Goal: Find specific page/section: Find specific page/section

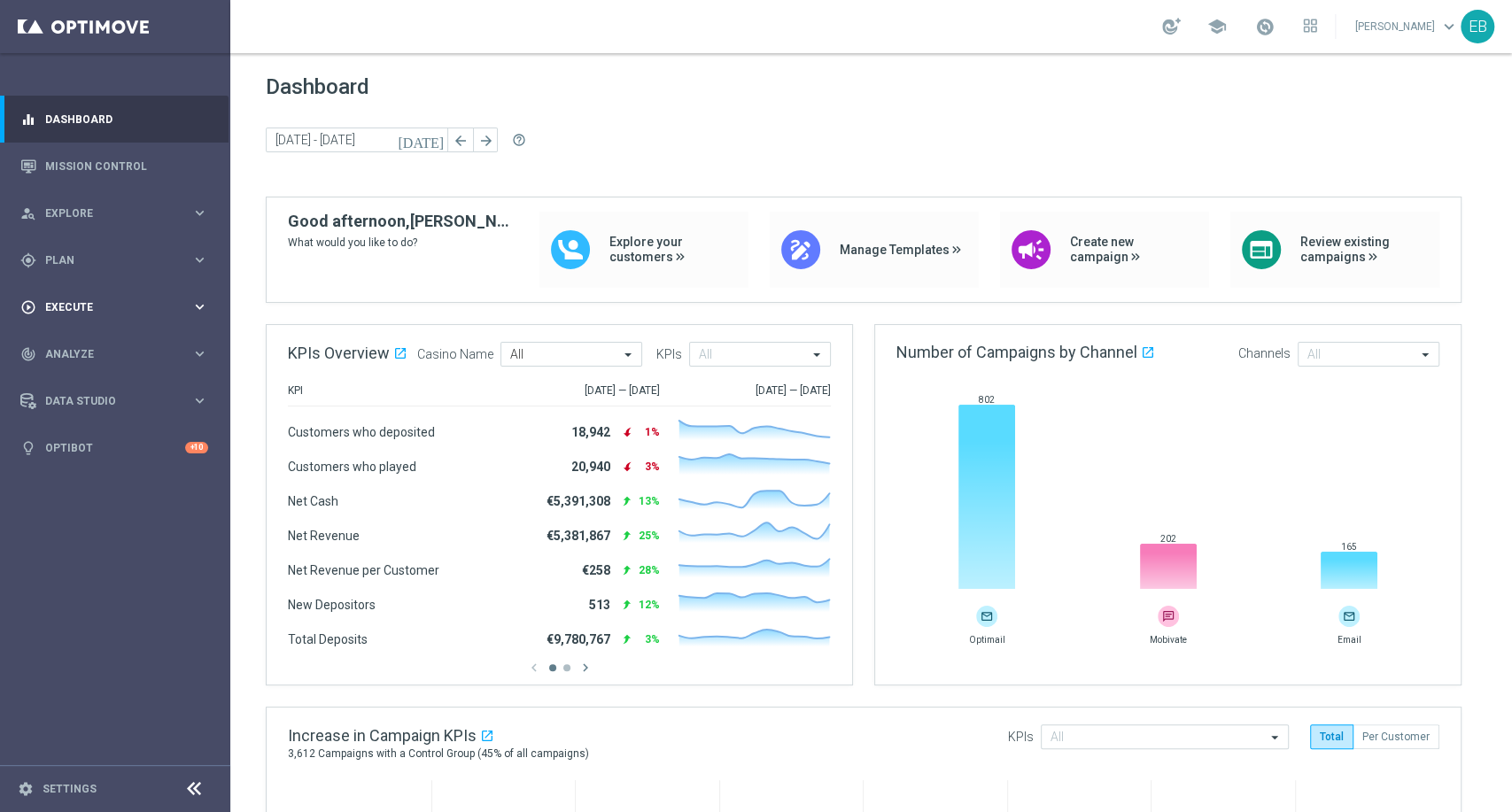
click at [95, 309] on span "Execute" at bounding box center [118, 307] width 146 height 11
click at [106, 255] on span "Plan" at bounding box center [118, 261] width 146 height 11
click at [113, 353] on span "Templates" at bounding box center [110, 350] width 127 height 11
click at [104, 382] on div "Optimail" at bounding box center [141, 376] width 174 height 27
click at [92, 373] on link "Optimail" at bounding box center [119, 375] width 129 height 14
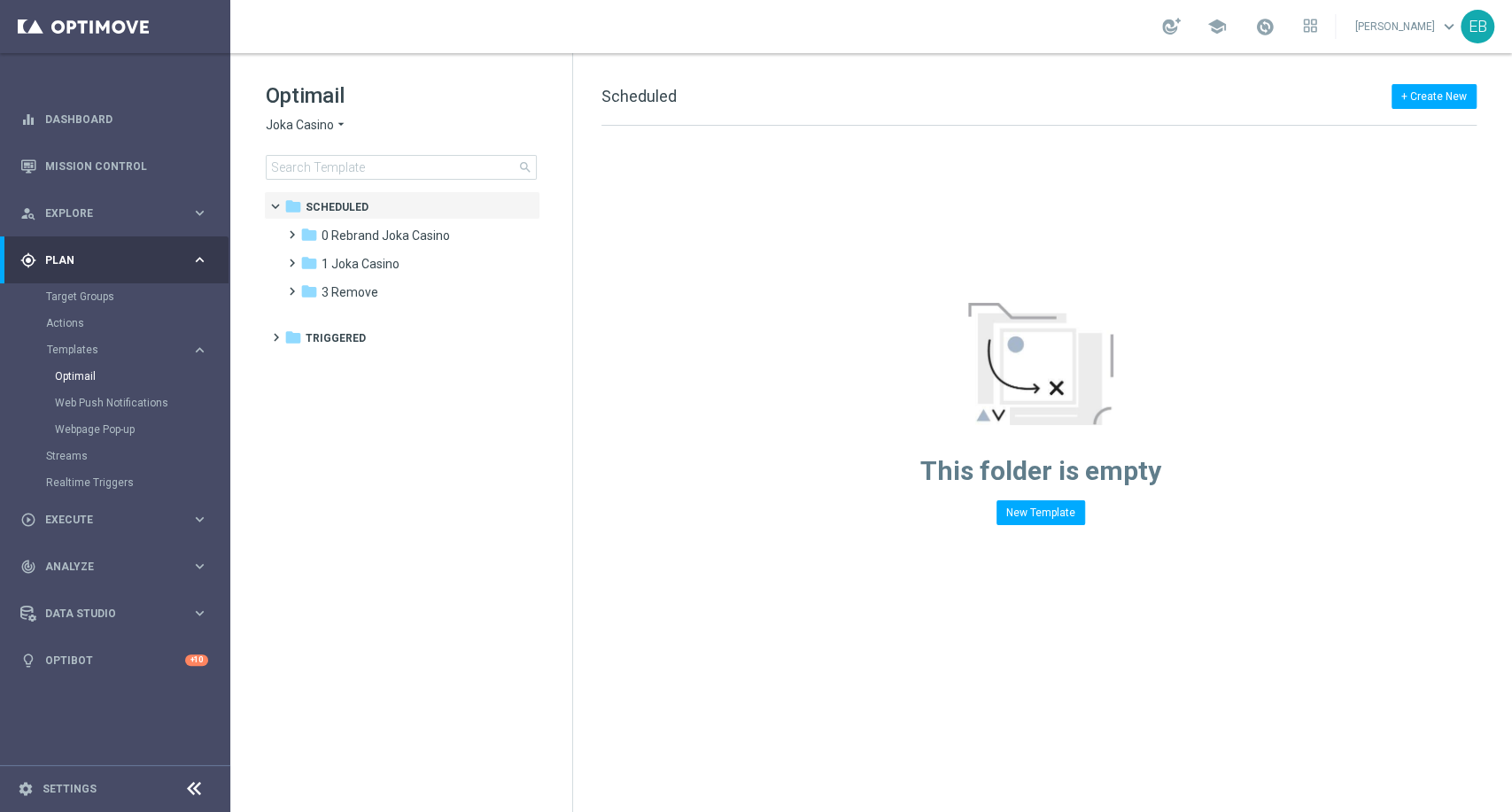
click at [320, 122] on span "Joka Casino" at bounding box center [299, 125] width 68 height 17
click at [326, 125] on span "Joka Casino" at bounding box center [299, 125] width 68 height 17
click at [324, 127] on span "Joka Casino" at bounding box center [299, 125] width 68 height 17
click at [326, 125] on span "Joka Casino" at bounding box center [299, 125] width 68 height 17
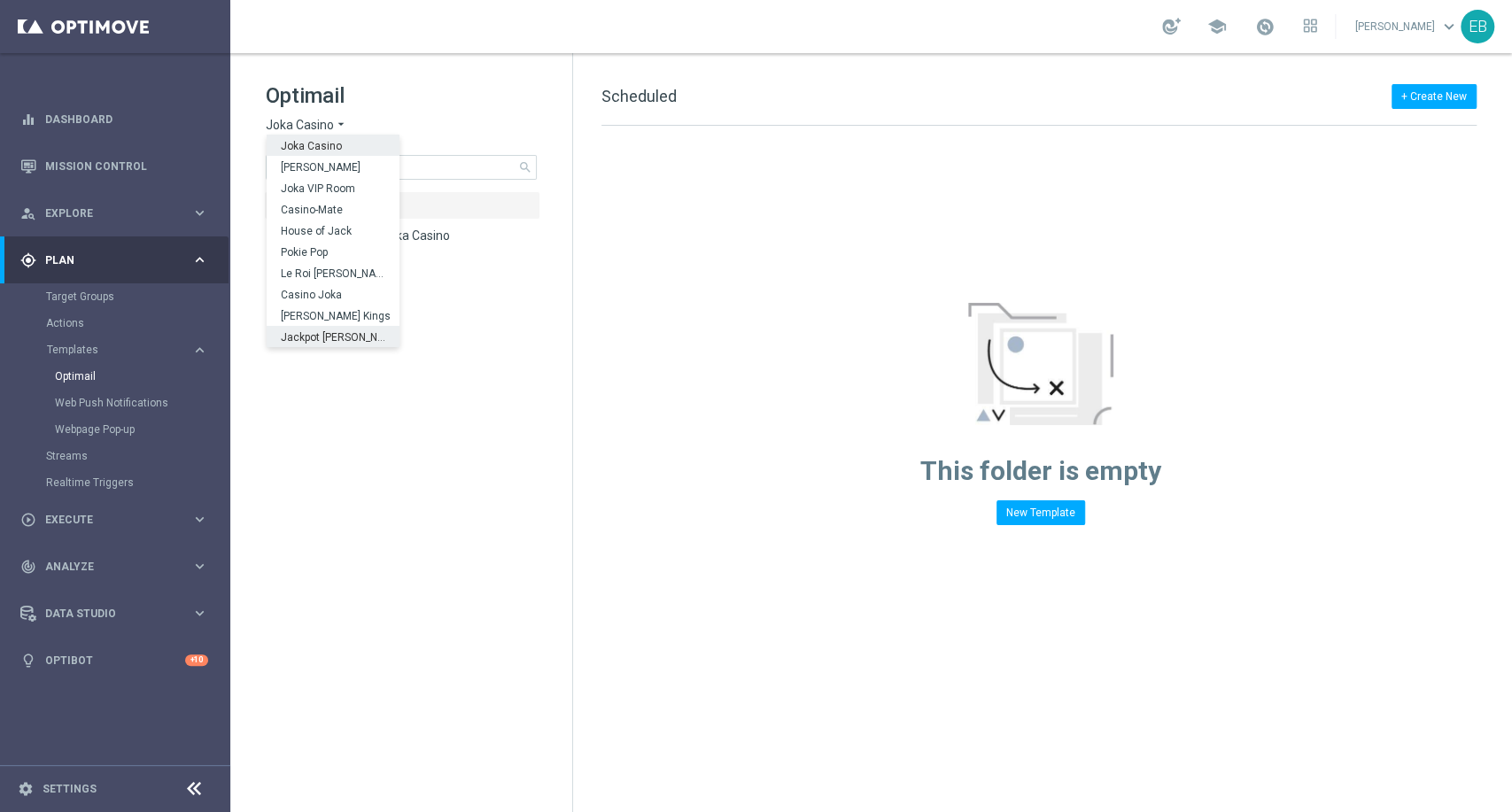
click at [361, 332] on div "Jackpot Jill" at bounding box center [332, 336] width 133 height 21
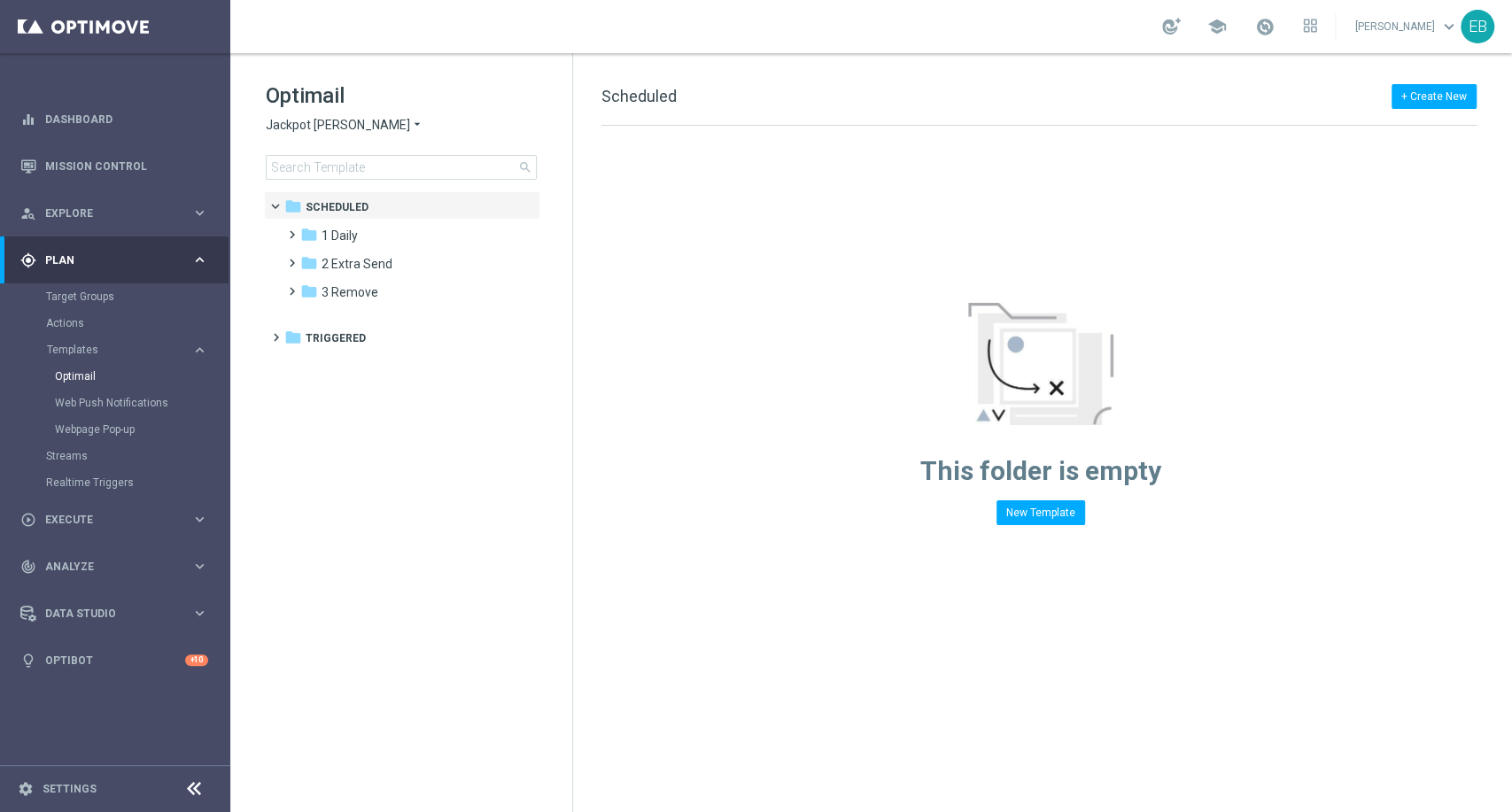
click at [320, 125] on span "Jackpot Jill" at bounding box center [337, 125] width 144 height 17
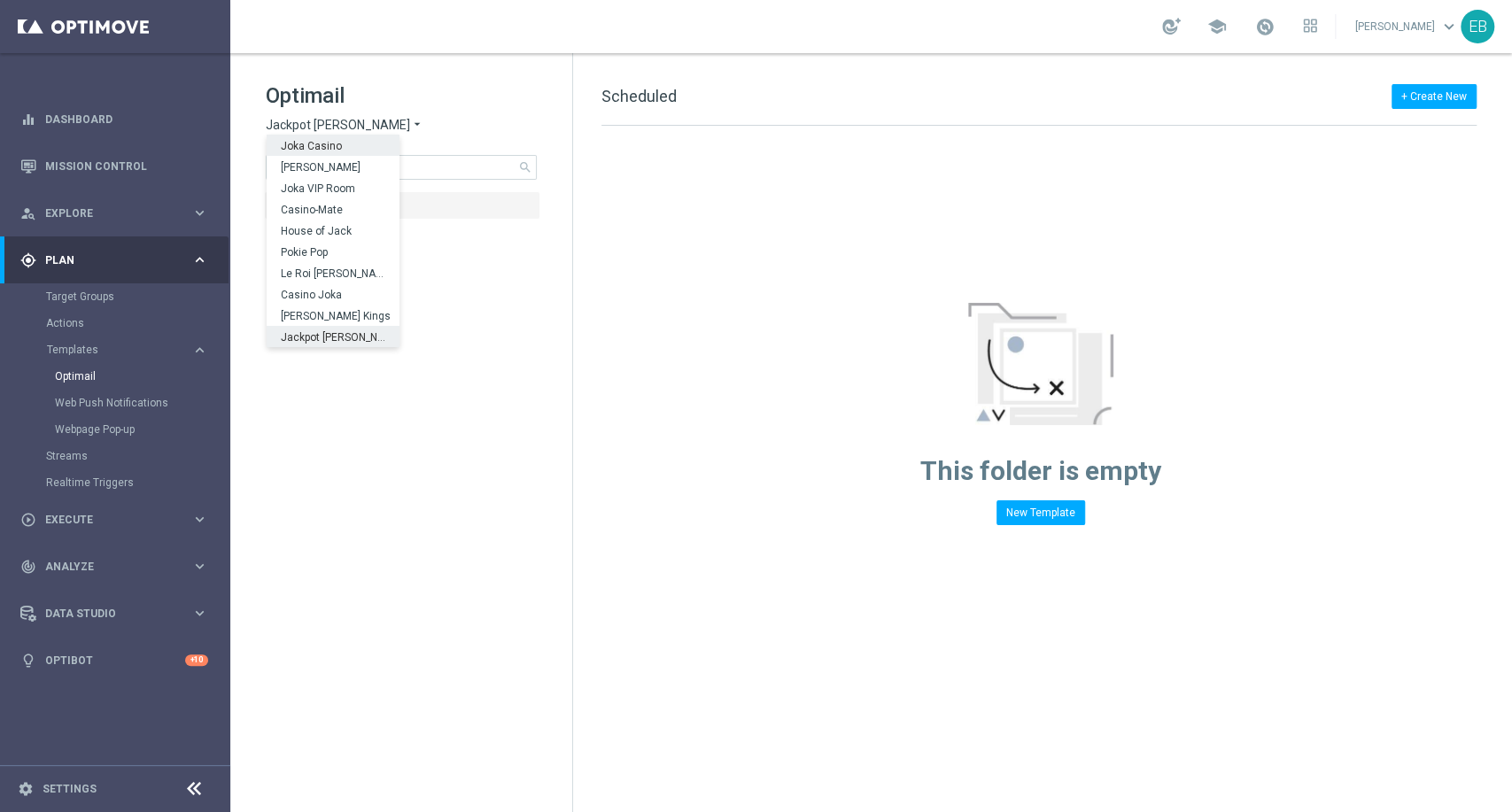
click at [0, 0] on span "Joka Casino" at bounding box center [0, 0] width 0 height 0
